Goal: Entertainment & Leisure: Consume media (video, audio)

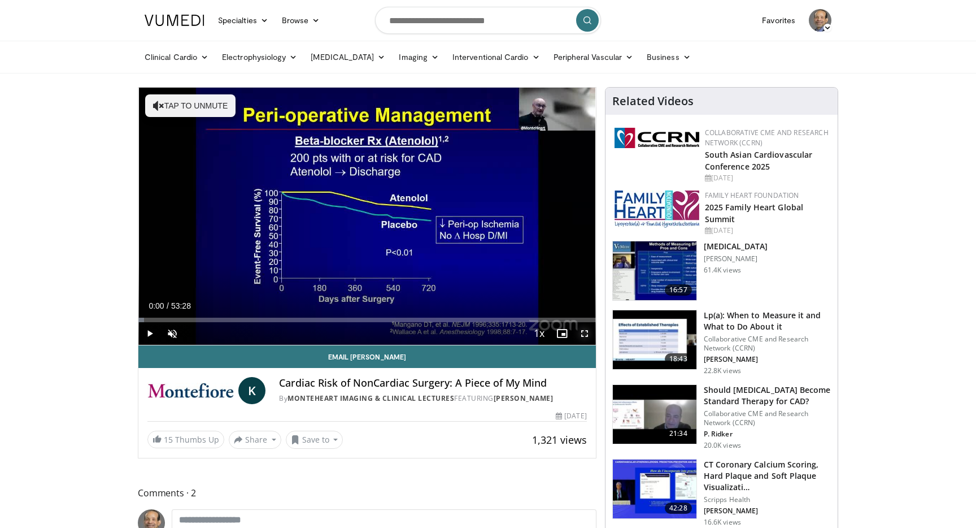
click at [586, 335] on span "Video Player" at bounding box center [585, 333] width 23 height 23
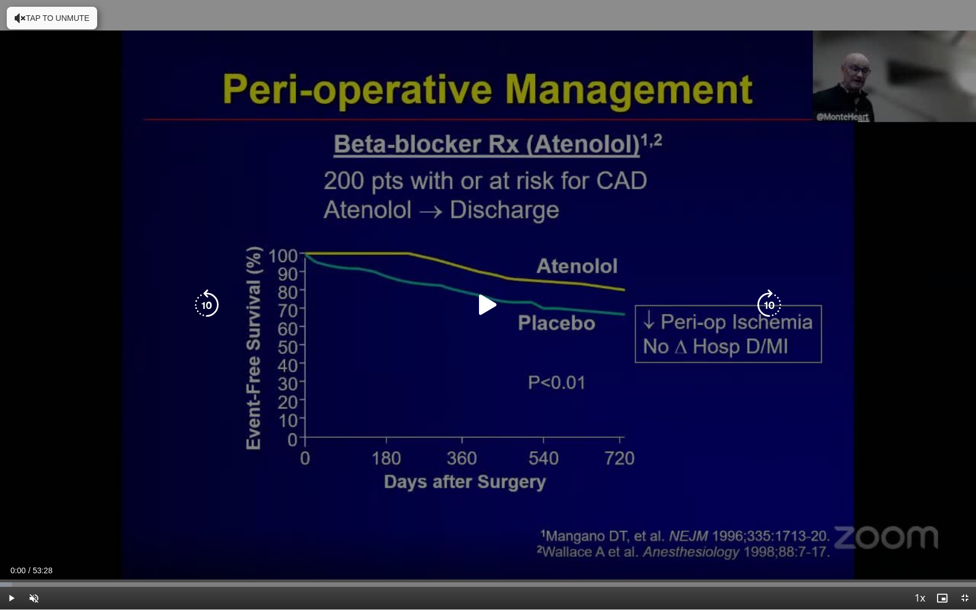
click at [775, 306] on icon "Video Player" at bounding box center [770, 305] width 32 height 32
click at [485, 302] on icon "Video Player" at bounding box center [488, 305] width 32 height 32
click at [770, 302] on icon "Video Player" at bounding box center [770, 305] width 32 height 32
click at [209, 302] on icon "Video Player" at bounding box center [207, 305] width 32 height 32
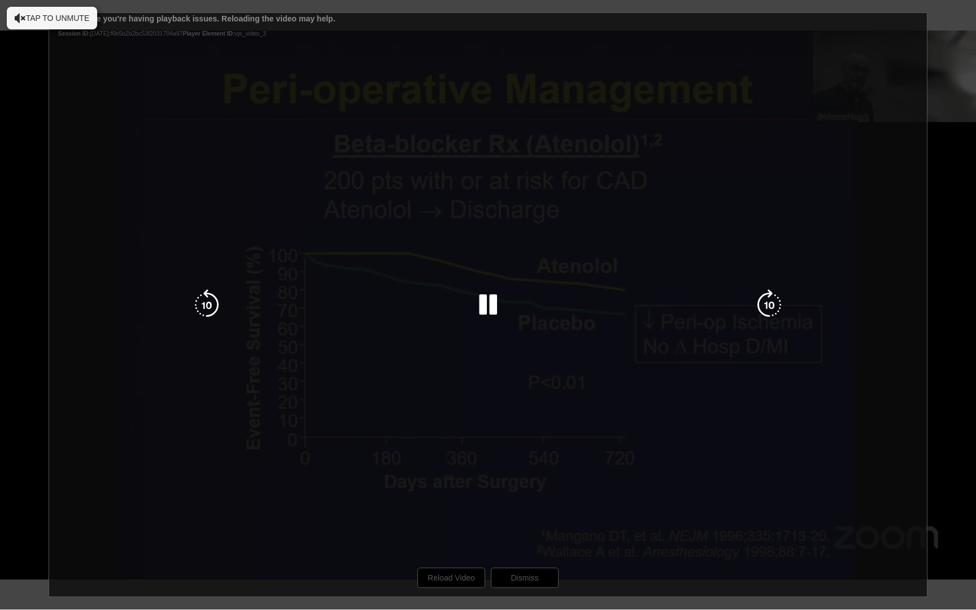
click at [64, 20] on button "Tap to unmute" at bounding box center [52, 18] width 90 height 23
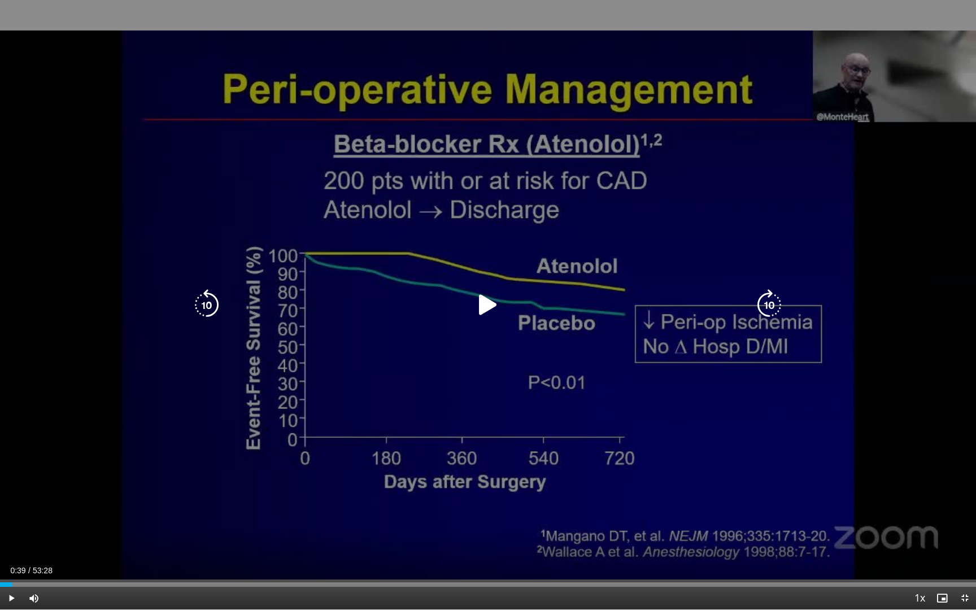
click at [487, 306] on icon "Video Player" at bounding box center [488, 305] width 32 height 32
click at [483, 306] on icon "Video Player" at bounding box center [488, 305] width 32 height 32
